Goal: Task Accomplishment & Management: Complete application form

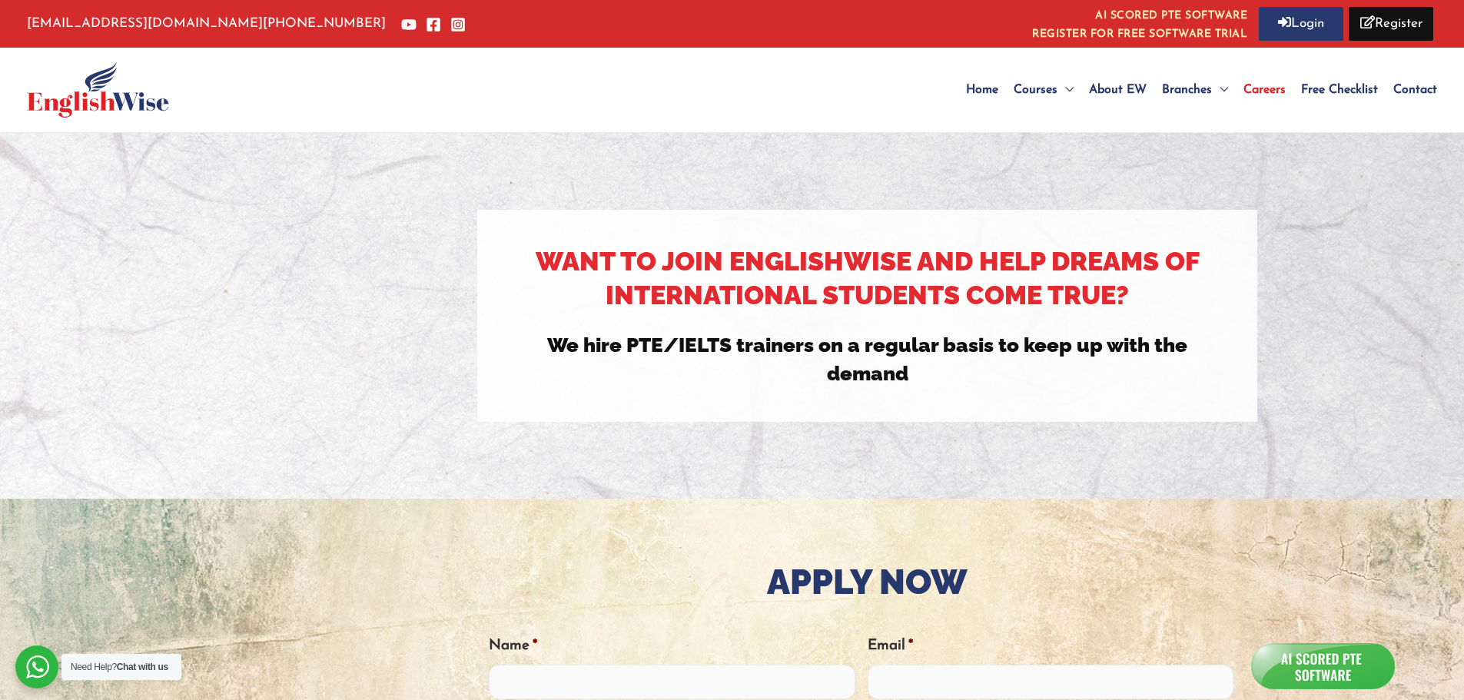
scroll to position [410, 0]
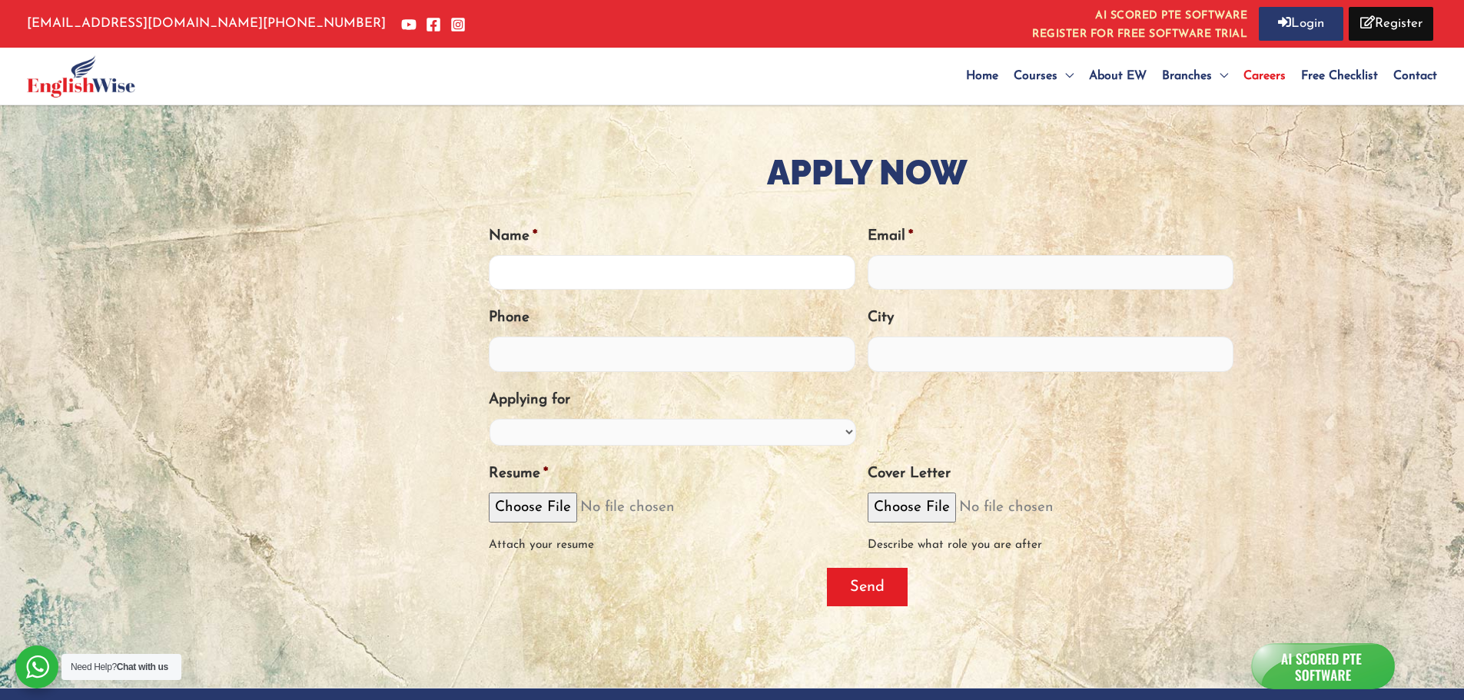
click at [628, 279] on input "Name *" at bounding box center [672, 272] width 367 height 35
type input "p"
type input "[PERSON_NAME]"
click at [917, 271] on input "Email *" at bounding box center [1051, 272] width 367 height 35
type input "h"
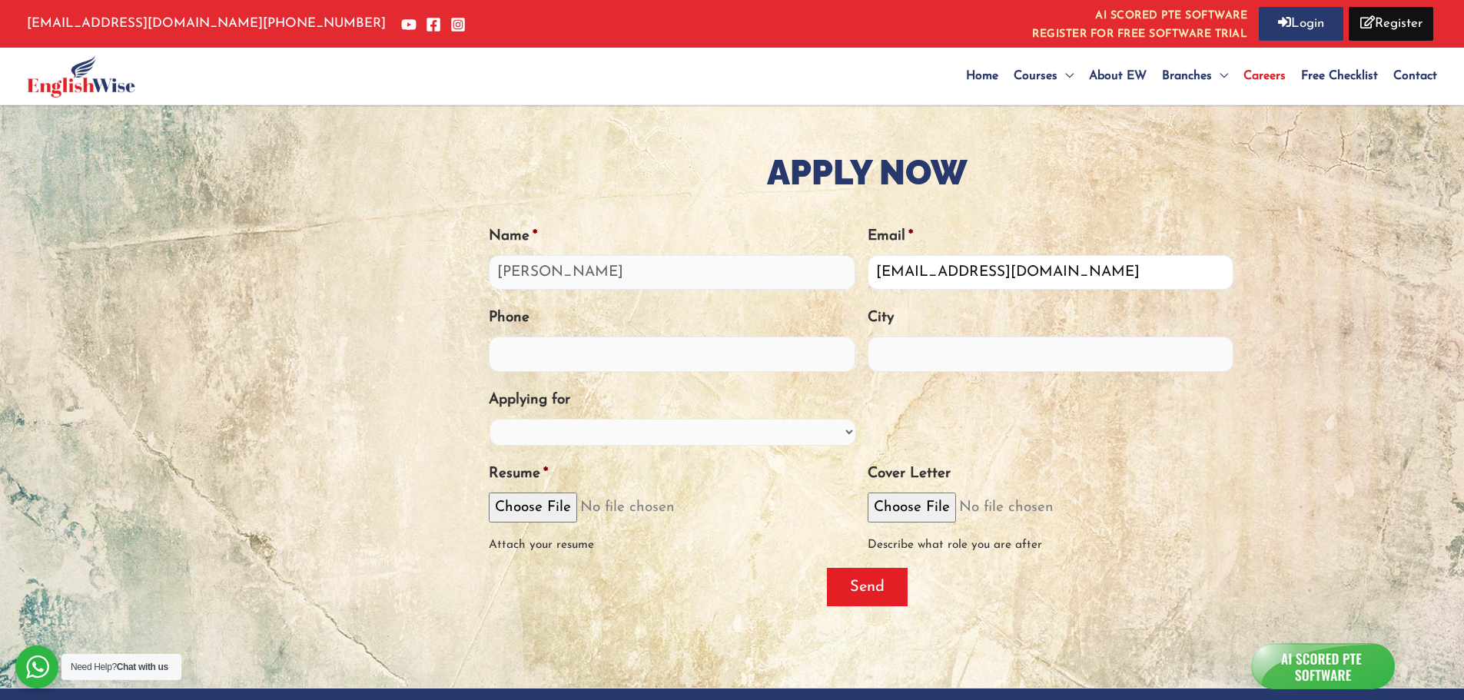
type input "[EMAIL_ADDRESS][DOMAIN_NAME]"
click at [680, 364] on input "Phone" at bounding box center [672, 354] width 367 height 35
type input "7289959904"
click at [933, 350] on input "City" at bounding box center [1051, 354] width 367 height 35
type input "[GEOGRAPHIC_DATA]"
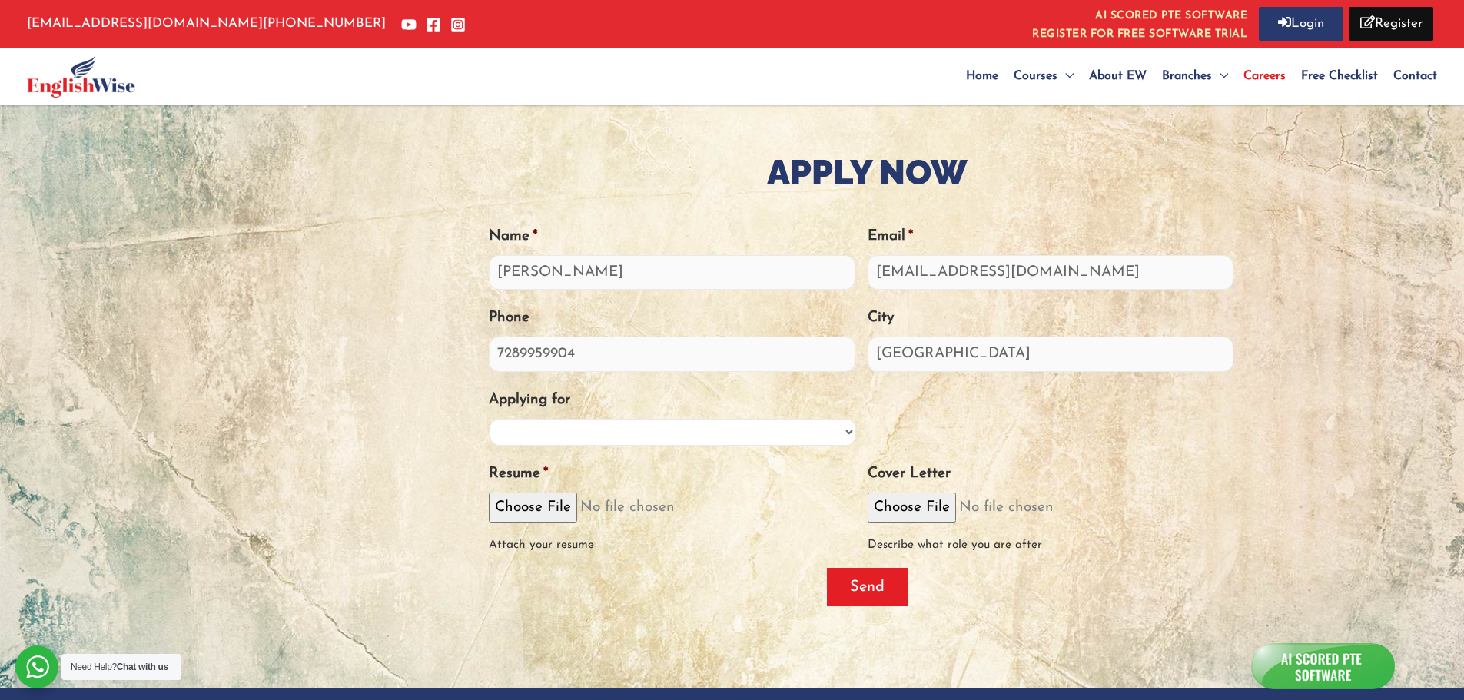
click at [626, 443] on select "PTE Trainer IELTS Trainer OET Trainer PTE/IELTS Sales Consultant Branch Manager…" at bounding box center [673, 432] width 367 height 27
select select "PTE/IELTS Sales Consultant"
click at [490, 419] on select "PTE Trainer IELTS Trainer OET Trainer PTE/IELTS Sales Consultant Branch Manager…" at bounding box center [673, 432] width 367 height 27
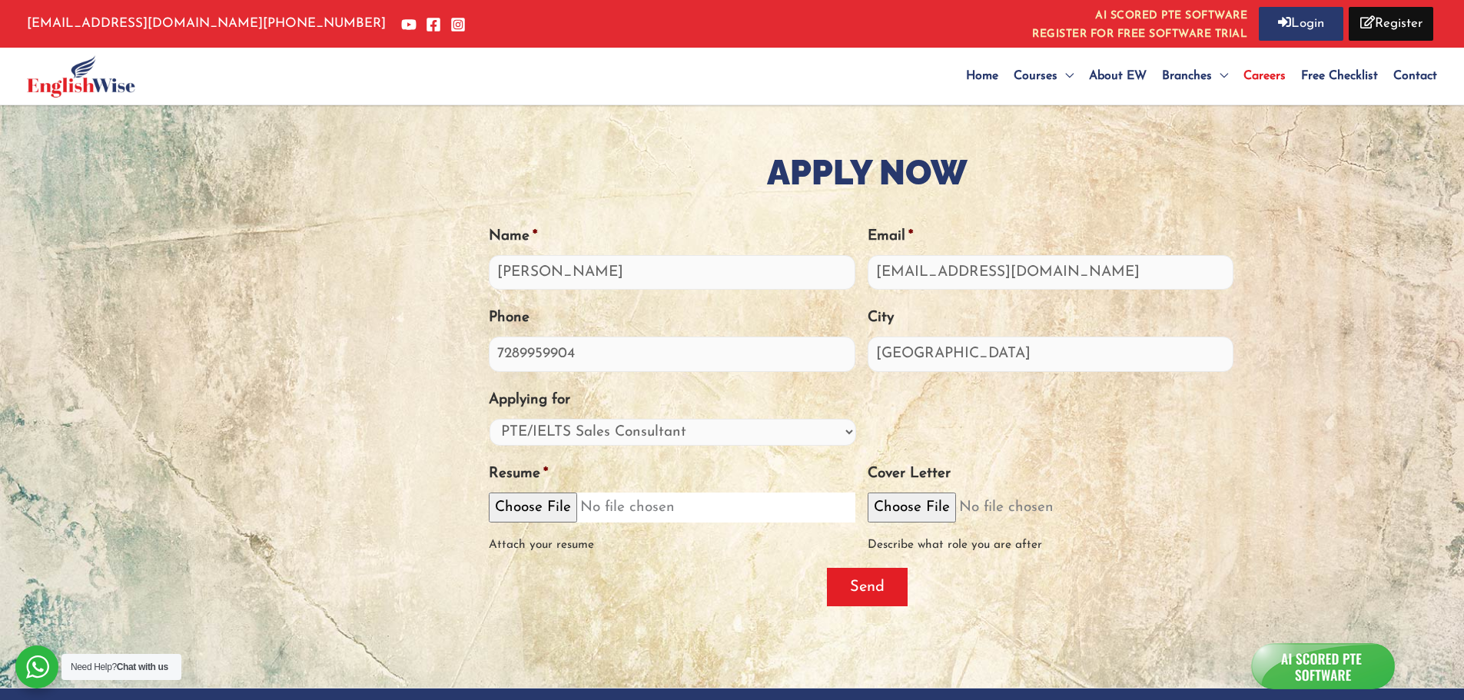
click at [546, 510] on input "Resume *" at bounding box center [672, 508] width 367 height 30
type input "C:\fakepath\my cv.pdf"
